Goal: Information Seeking & Learning: Understand process/instructions

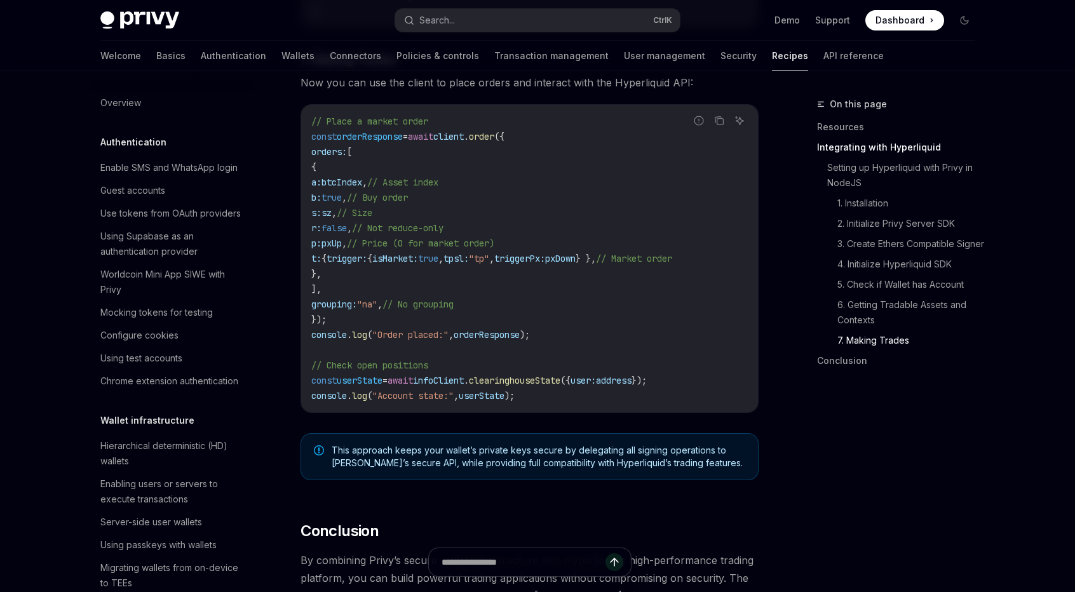
scroll to position [1254, 0]
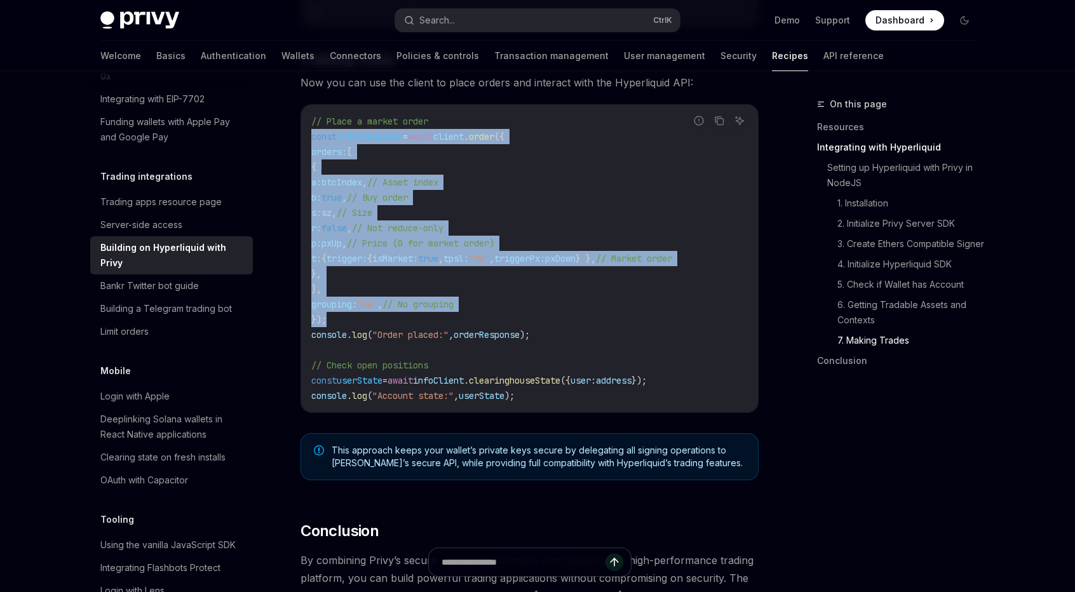
drag, startPoint x: 511, startPoint y: 319, endPoint x: 349, endPoint y: 182, distance: 212.2
click at [334, 167] on code "// Place a market order const orderResponse = await client . order ({ orders: […" at bounding box center [529, 259] width 436 height 290
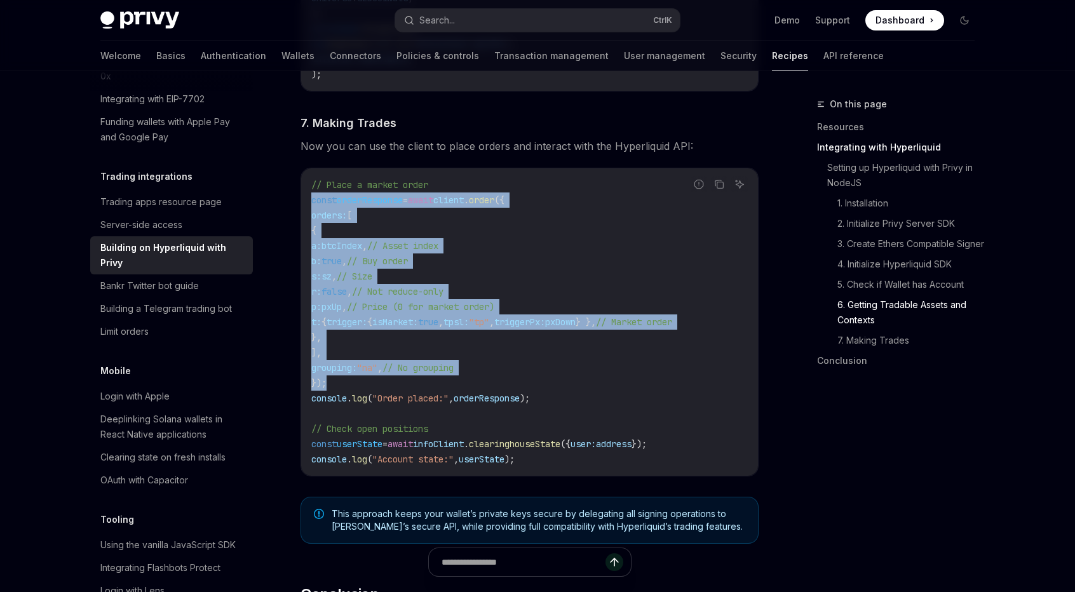
click at [408, 267] on span "// Buy order" at bounding box center [377, 260] width 61 height 11
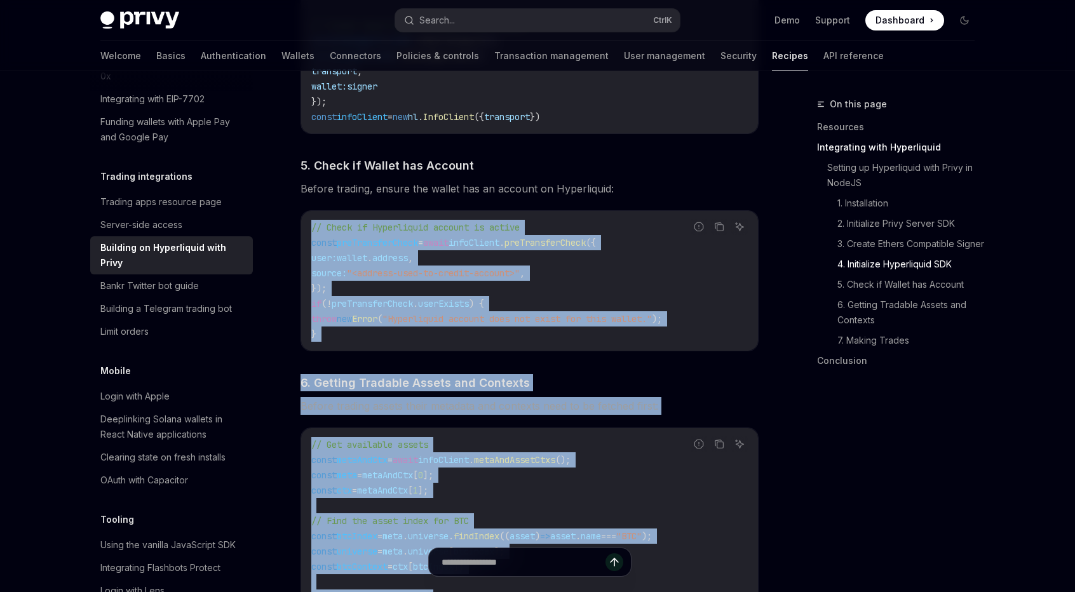
scroll to position [1468, 0]
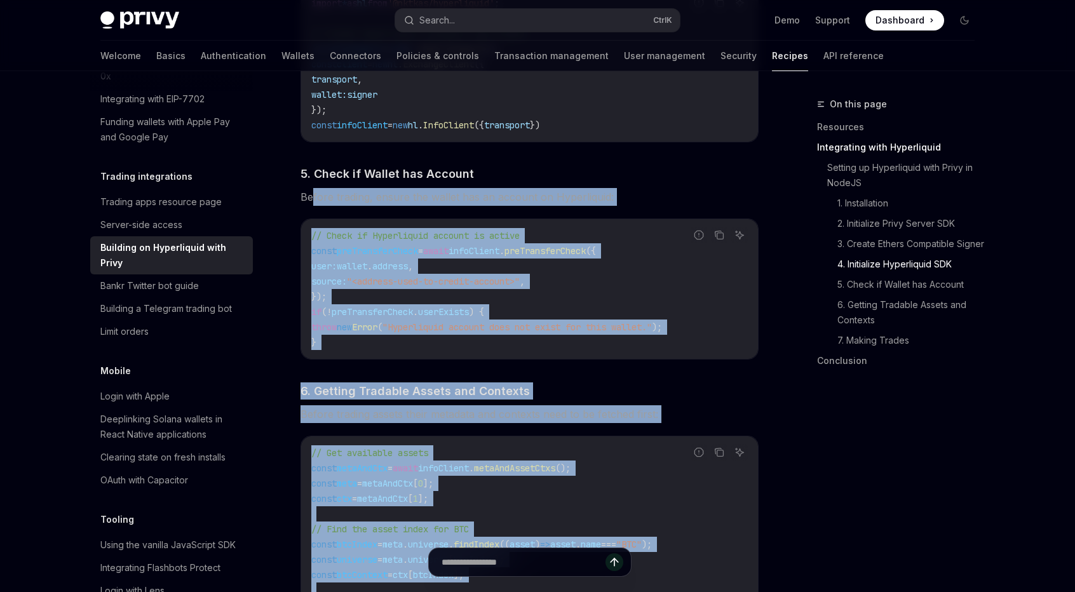
drag, startPoint x: 405, startPoint y: 384, endPoint x: 311, endPoint y: 188, distance: 217.0
click at [311, 188] on div "​ Setting up Hyperliquid with Privy in NodeJS We’ll be using the Hyperliquid SD…" at bounding box center [529, 202] width 458 height 2101
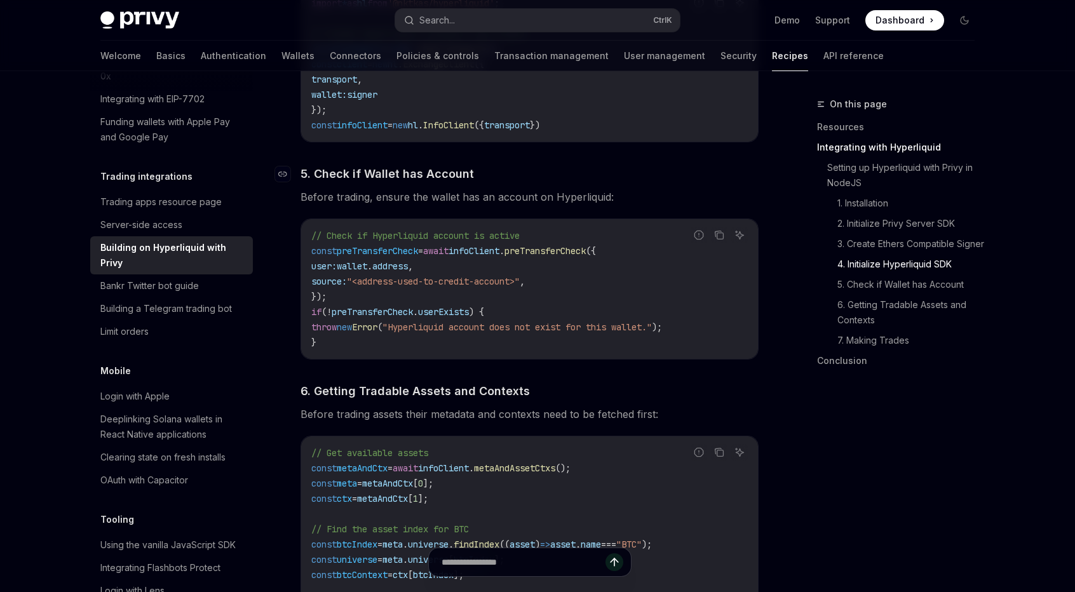
click at [322, 180] on span "5. Check if Wallet has Account" at bounding box center [386, 173] width 173 height 17
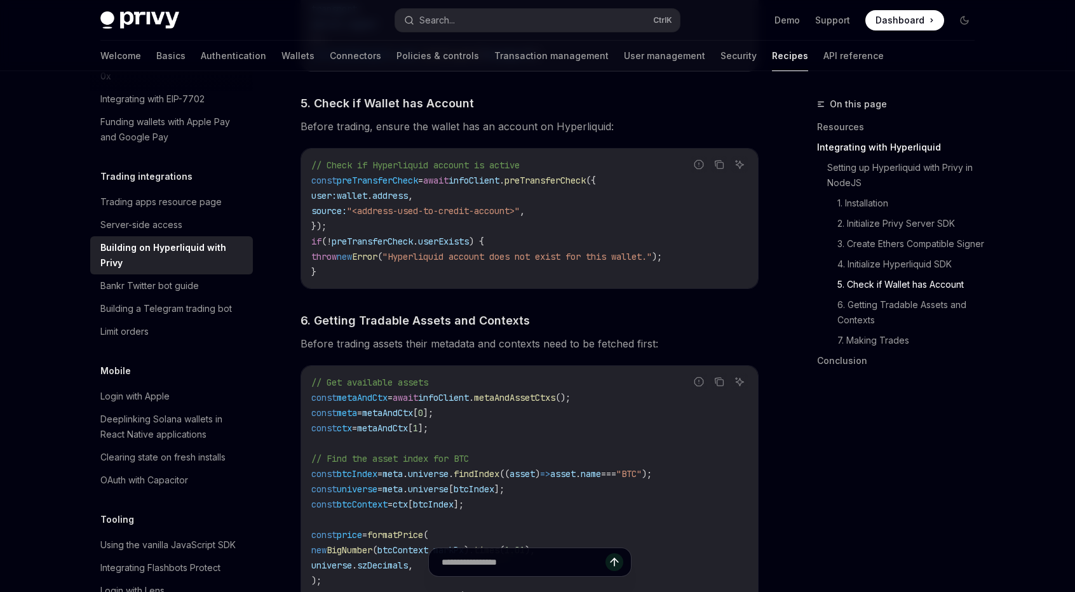
scroll to position [1539, 0]
click at [466, 278] on code "// Check if Hyperliquid account is active const preTransferCheck = await infoCl…" at bounding box center [529, 218] width 436 height 122
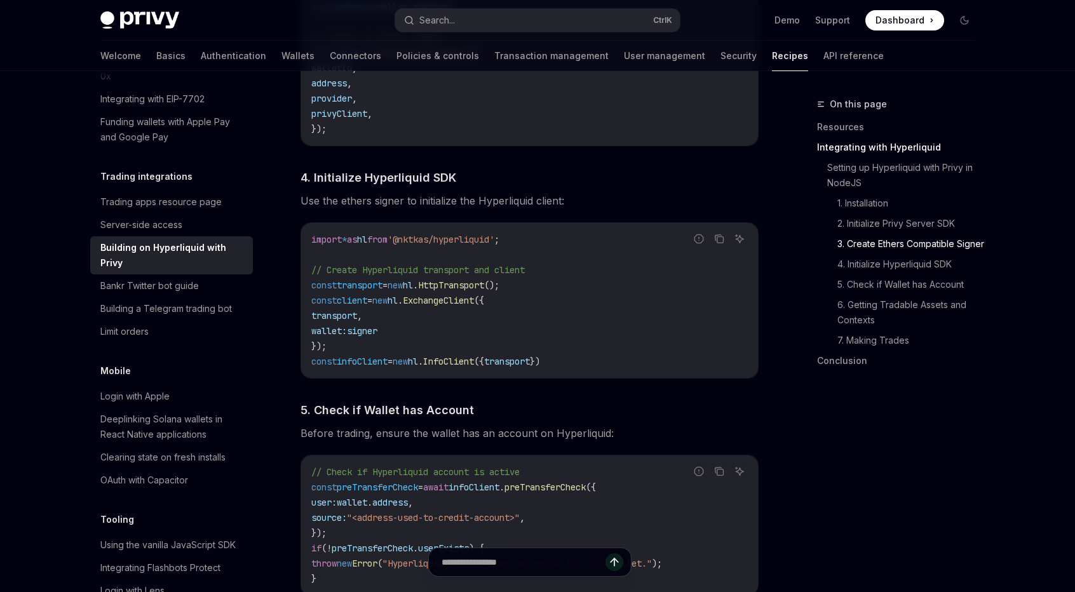
scroll to position [1222, 0]
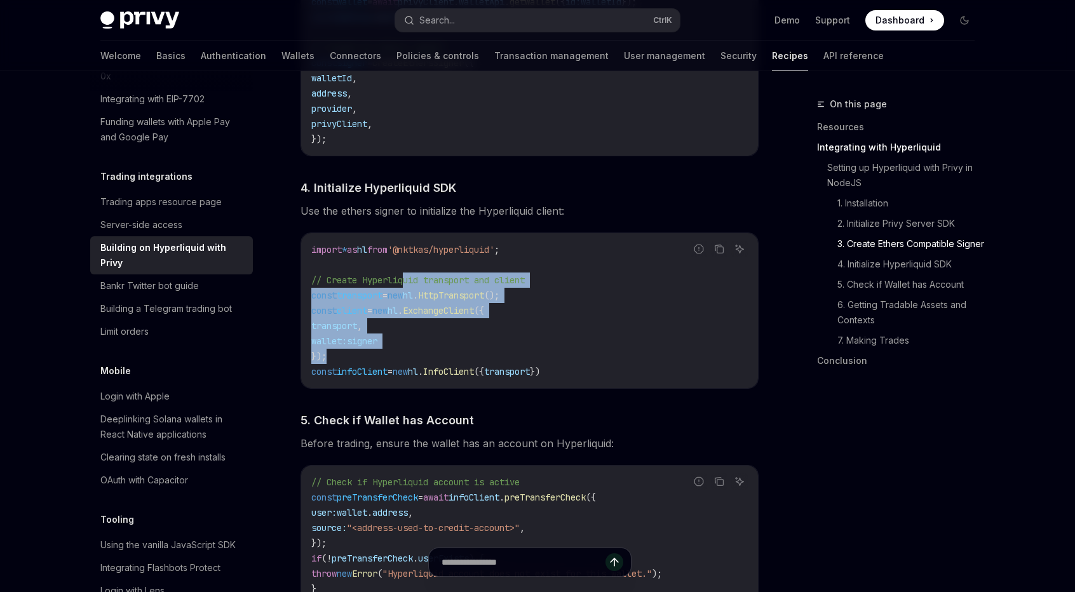
drag, startPoint x: 608, startPoint y: 366, endPoint x: 398, endPoint y: 277, distance: 228.5
click at [403, 280] on code "import * as hl from '@nktkas/hyperliquid' ; // Create Hyperliquid transport and…" at bounding box center [529, 310] width 436 height 137
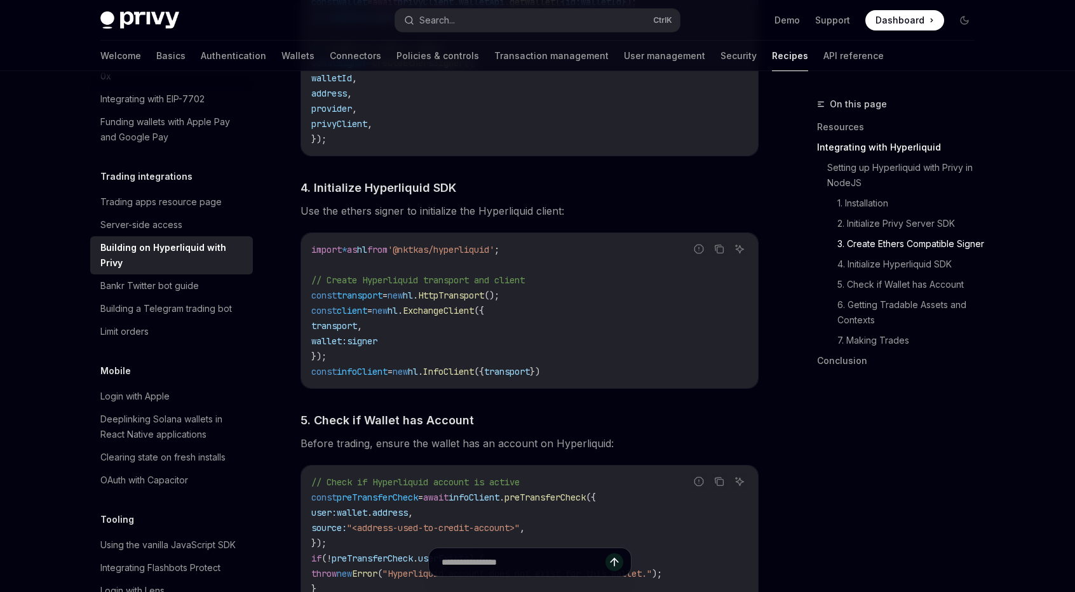
click at [398, 277] on span "// Create Hyperliquid transport and client" at bounding box center [417, 279] width 213 height 11
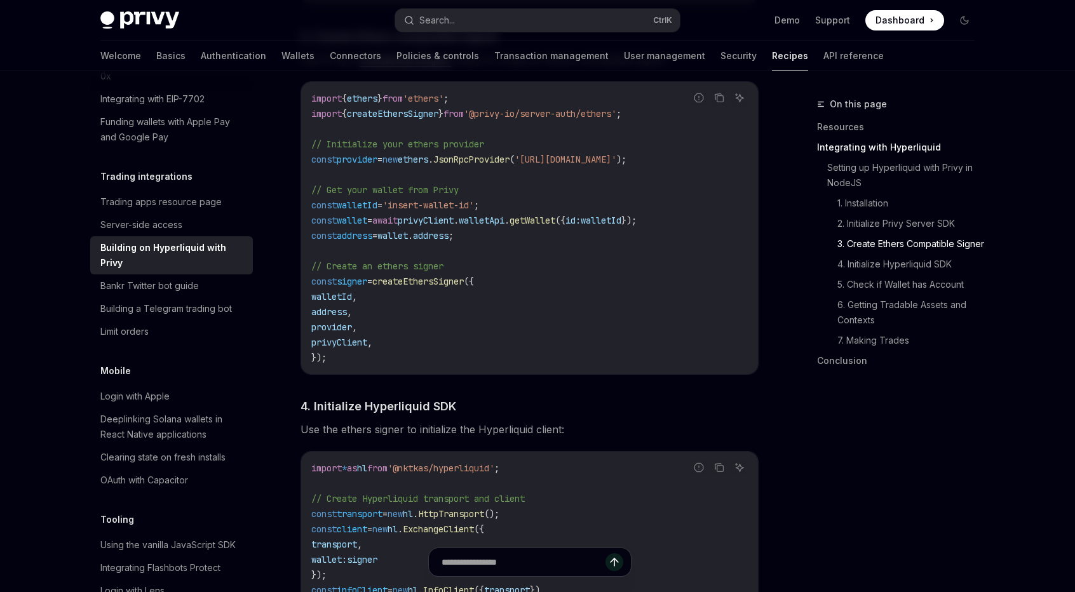
drag, startPoint x: 592, startPoint y: 373, endPoint x: 342, endPoint y: 286, distance: 264.9
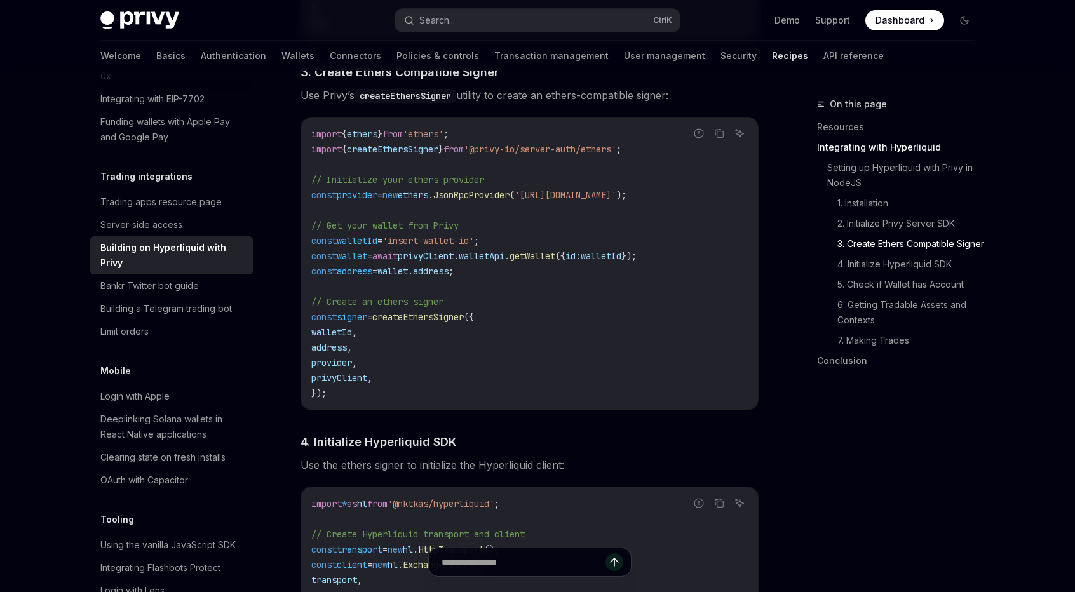
click at [434, 371] on code "import { ethers } from 'ethers' ; import { createEthersSigner } from '@privy-io…" at bounding box center [529, 263] width 436 height 274
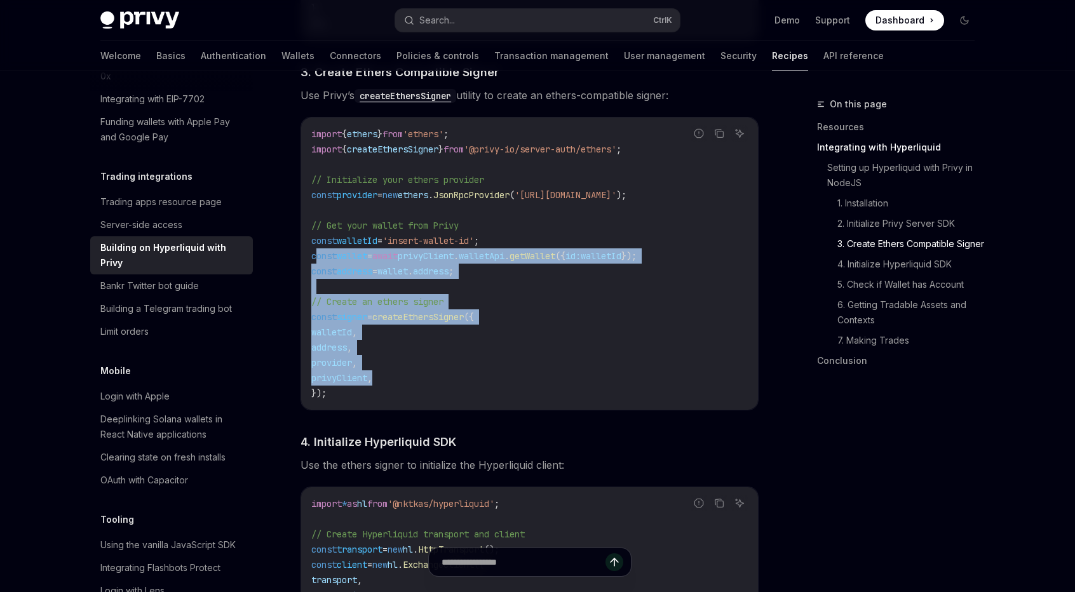
drag, startPoint x: 410, startPoint y: 379, endPoint x: 317, endPoint y: 262, distance: 149.7
click at [317, 262] on code "import { ethers } from 'ethers' ; import { createEthersSigner } from '@privy-io…" at bounding box center [529, 263] width 436 height 274
click at [451, 352] on code "import { ethers } from 'ethers' ; import { createEthersSigner } from '@privy-io…" at bounding box center [529, 263] width 436 height 274
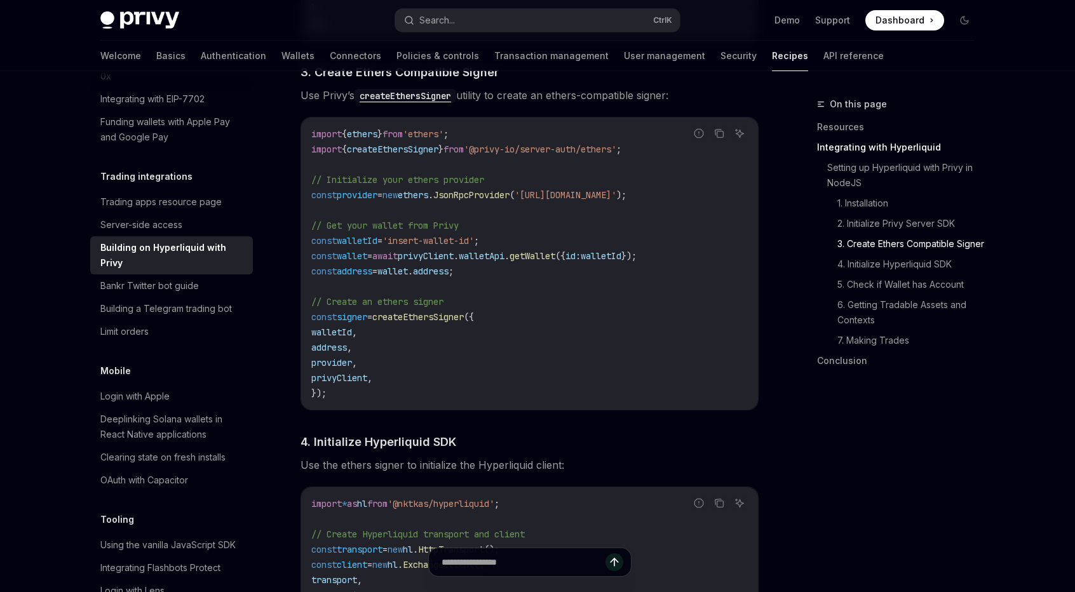
click at [366, 398] on code "import { ethers } from 'ethers' ; import { createEthersSigner } from '@privy-io…" at bounding box center [529, 263] width 436 height 274
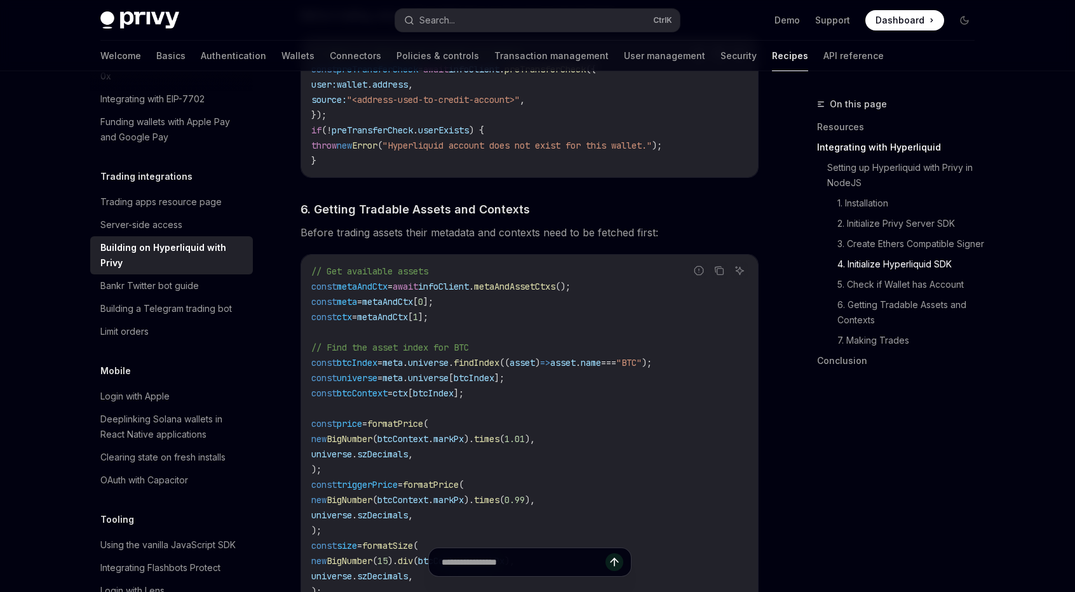
scroll to position [1666, 0]
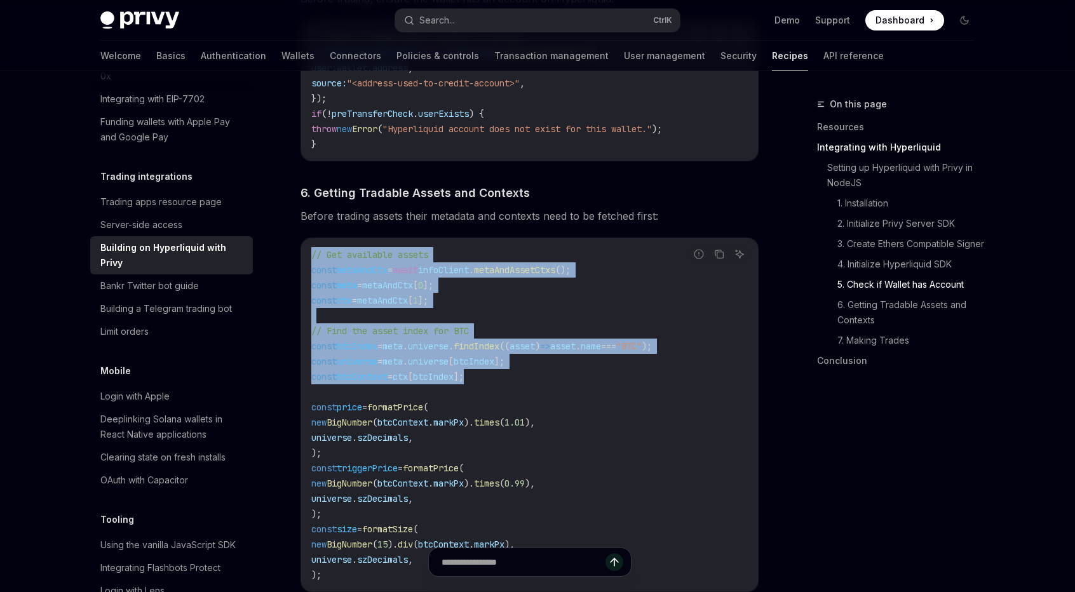
drag, startPoint x: 546, startPoint y: 381, endPoint x: 284, endPoint y: 255, distance: 291.1
copy code "// Get available assets const metaAndCtx = await infoClient . metaAndAssetCtxs …"
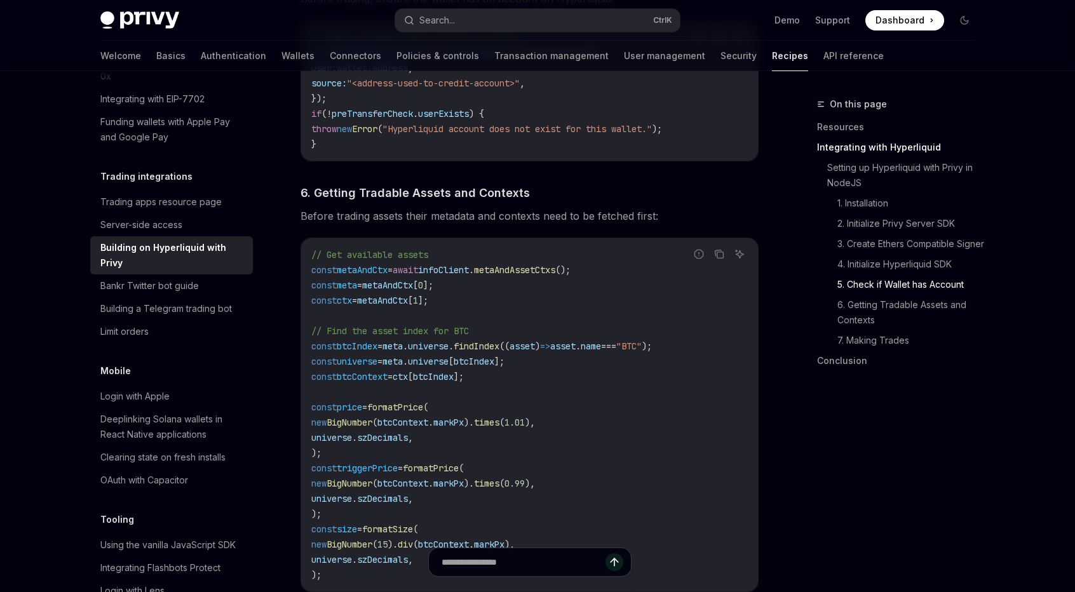
click at [596, 404] on code "// Get available assets const metaAndCtx = await infoClient . metaAndAssetCtxs …" at bounding box center [529, 414] width 436 height 335
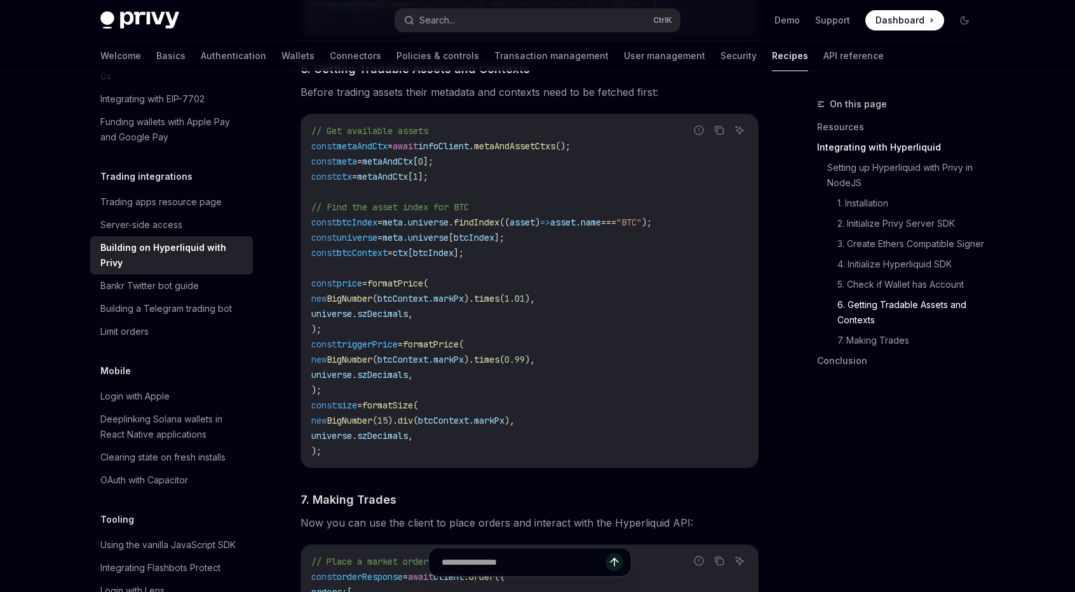
scroll to position [1793, 0]
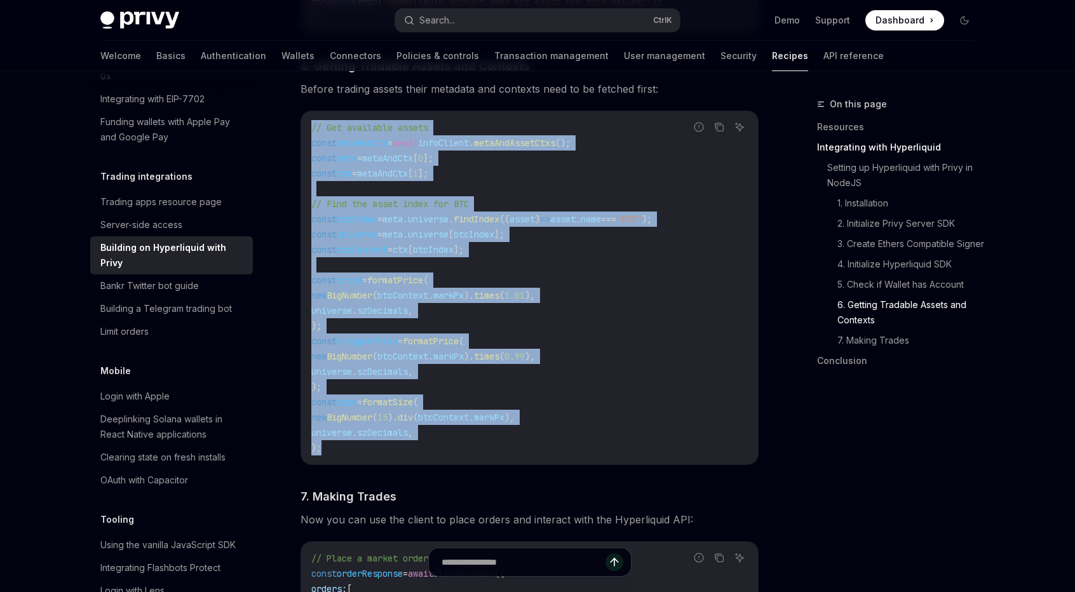
drag, startPoint x: 386, startPoint y: 453, endPoint x: 296, endPoint y: 130, distance: 335.0
copy code "// Get available assets const metaAndCtx = await infoClient . metaAndAssetCtxs …"
click at [601, 422] on code "// Get available assets const metaAndCtx = await infoClient . metaAndAssetCtxs …" at bounding box center [529, 287] width 436 height 335
